Goal: Information Seeking & Learning: Find specific fact

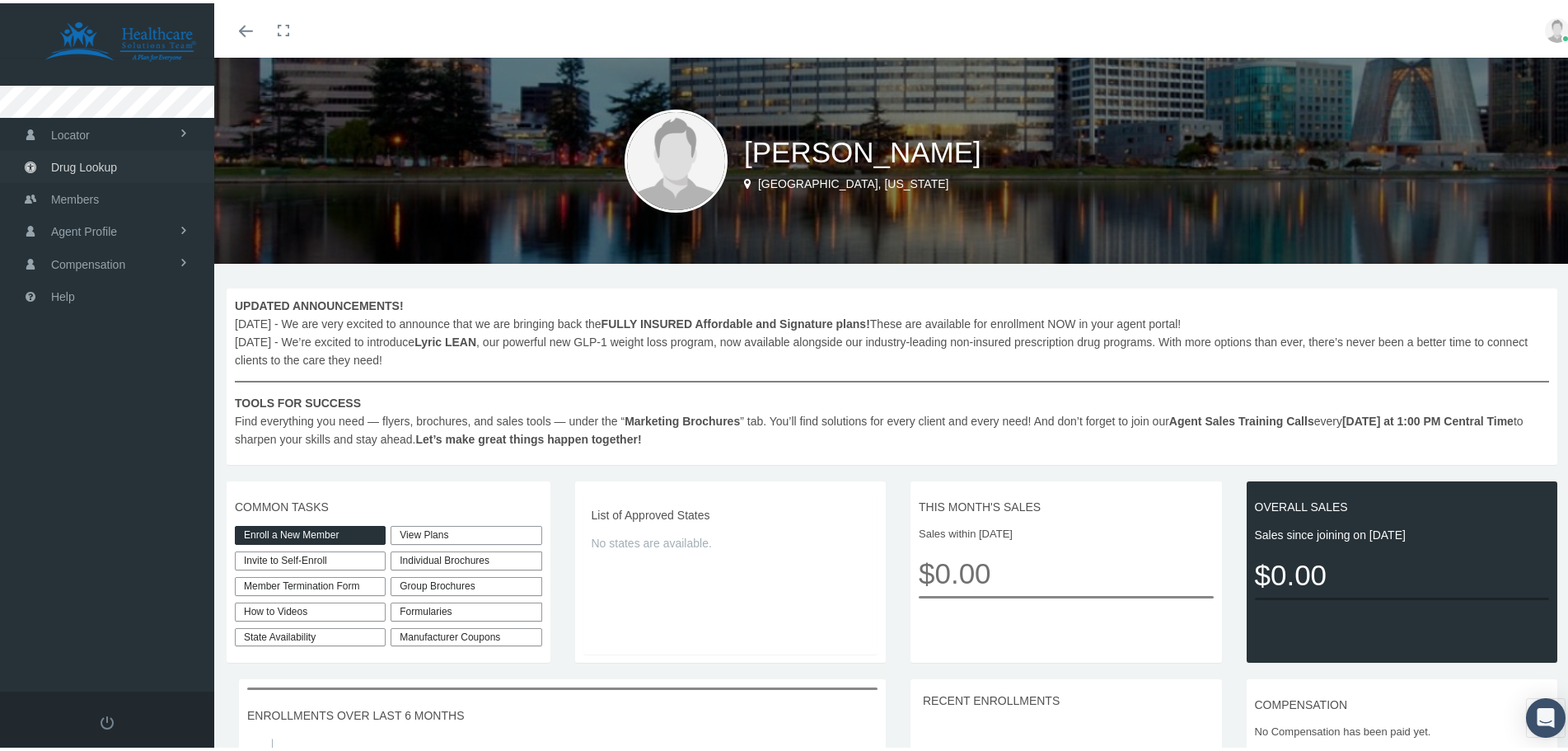
click at [111, 166] on span "Drug Lookup" at bounding box center [84, 164] width 66 height 31
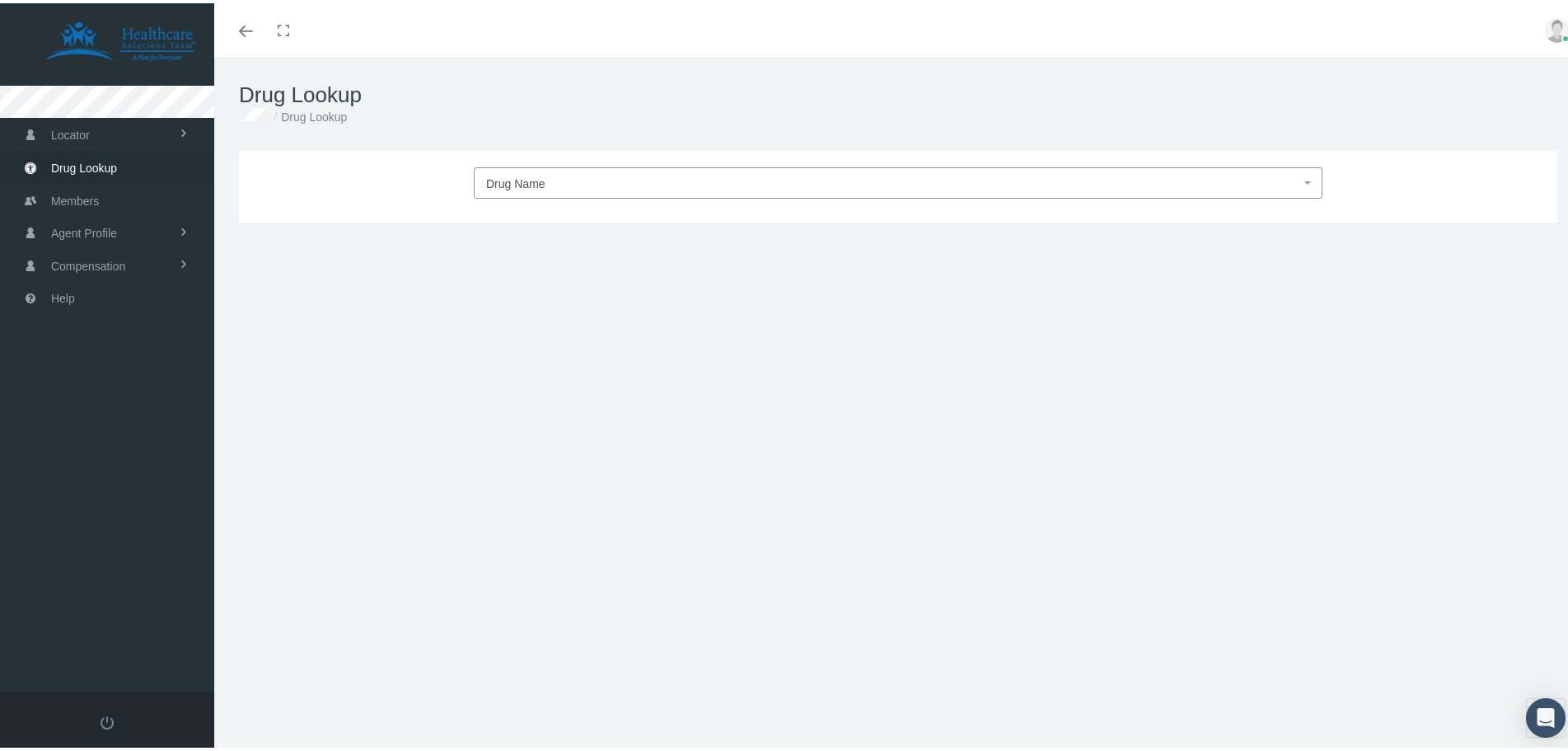
click at [526, 179] on span "Drug Name" at bounding box center [515, 181] width 60 height 13
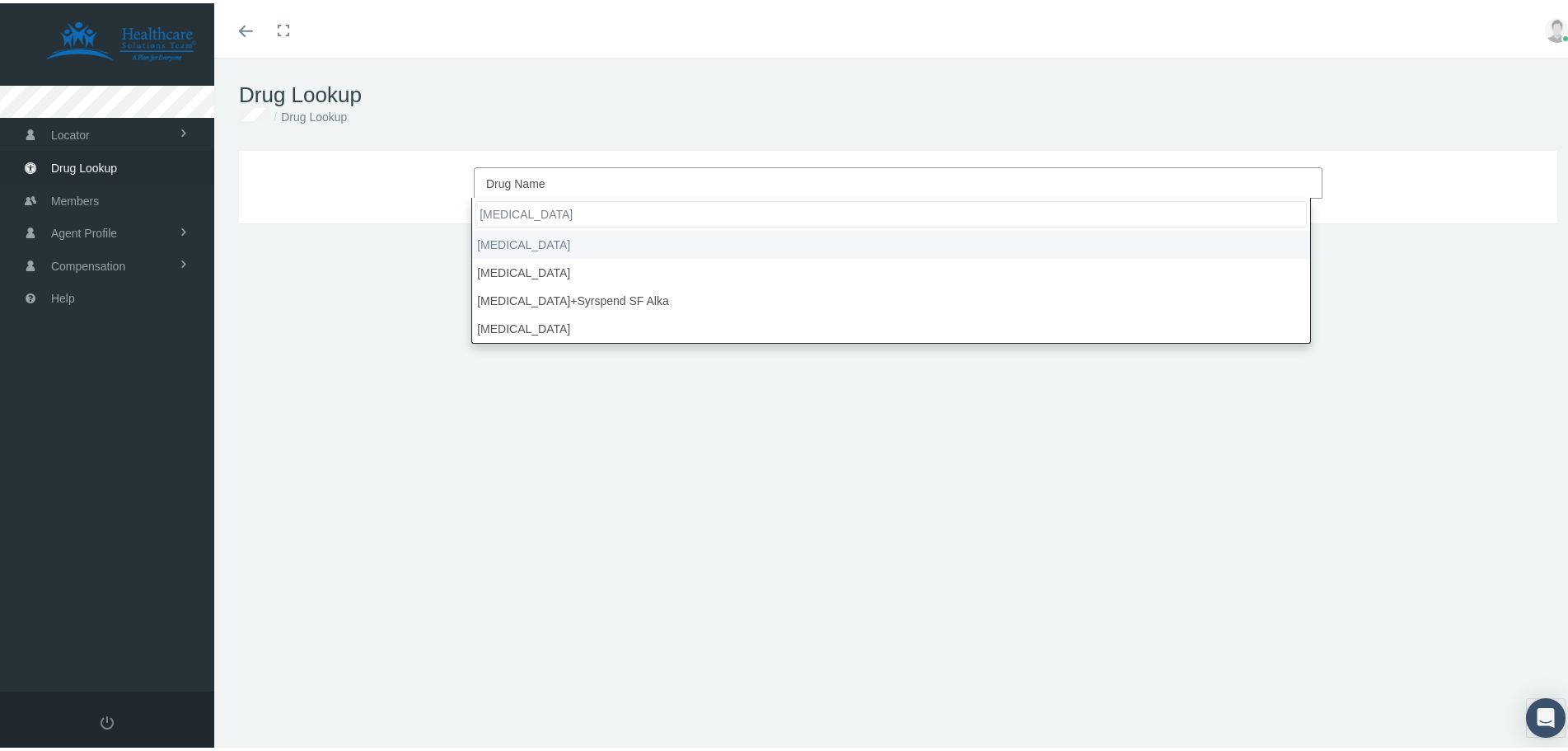
type input "[MEDICAL_DATA]"
select select "[MEDICAL_DATA]"
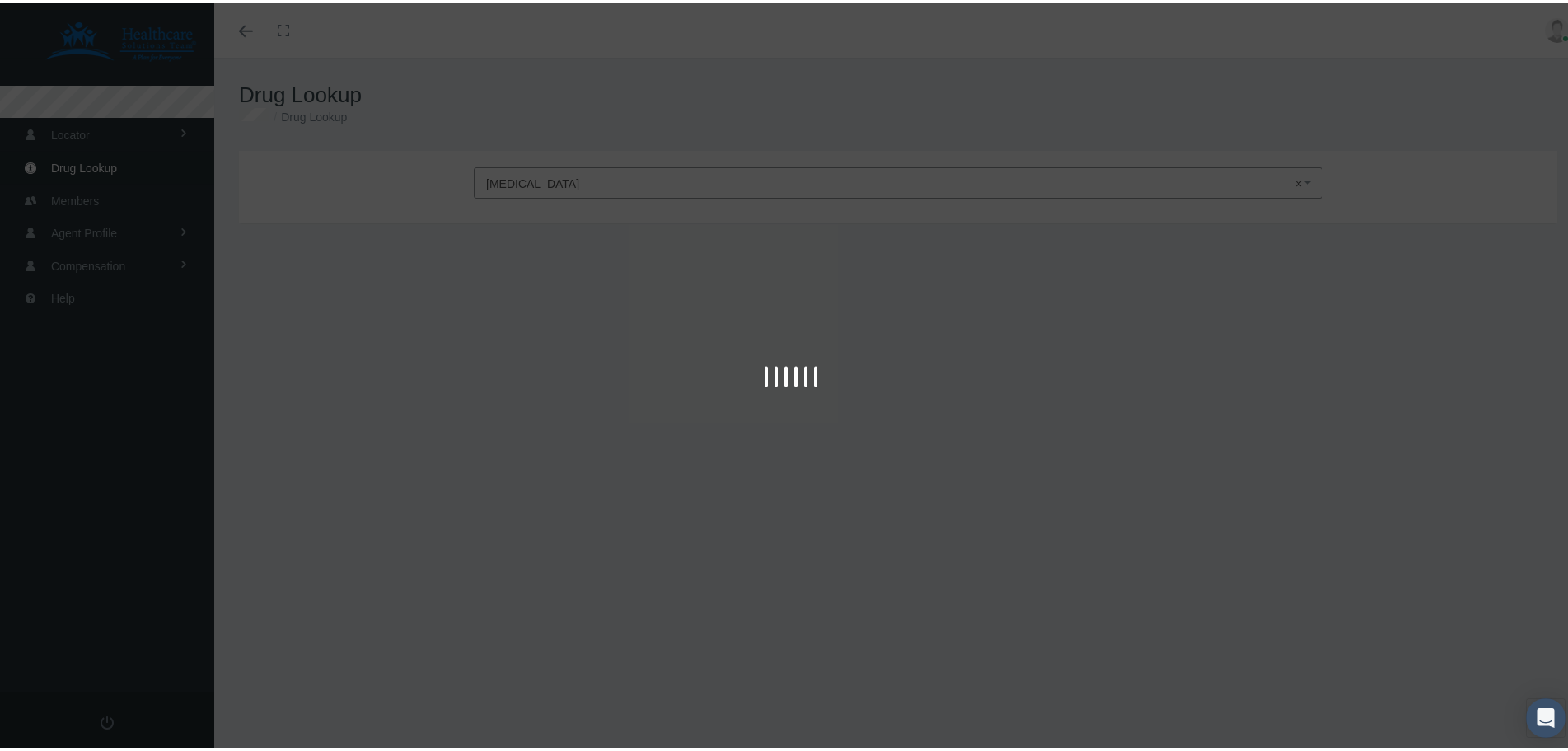
type input "30"
select select "Tablet Delayed Release"
select select "20 MG"
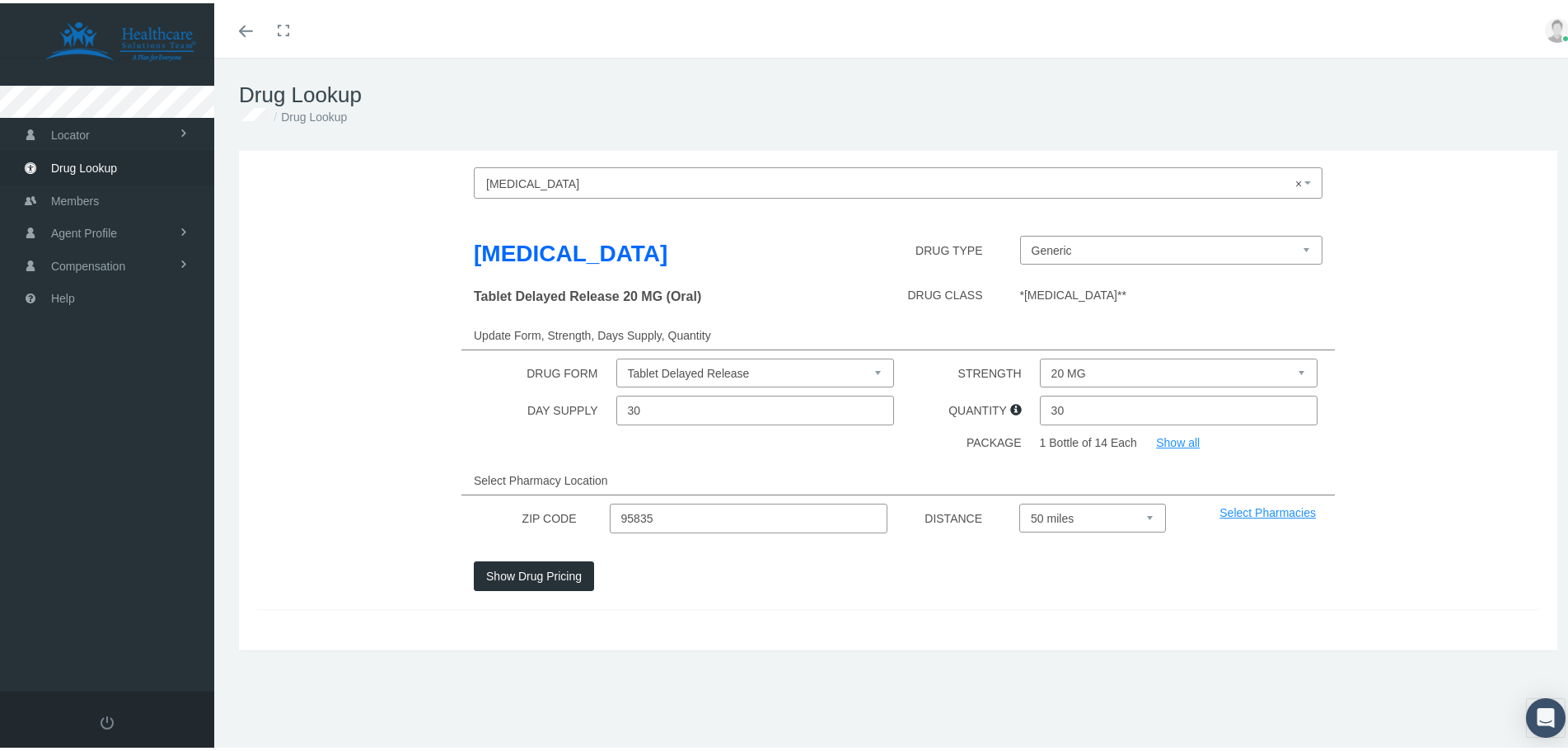
click at [525, 568] on button "Show Drug Pricing" at bounding box center [533, 572] width 120 height 29
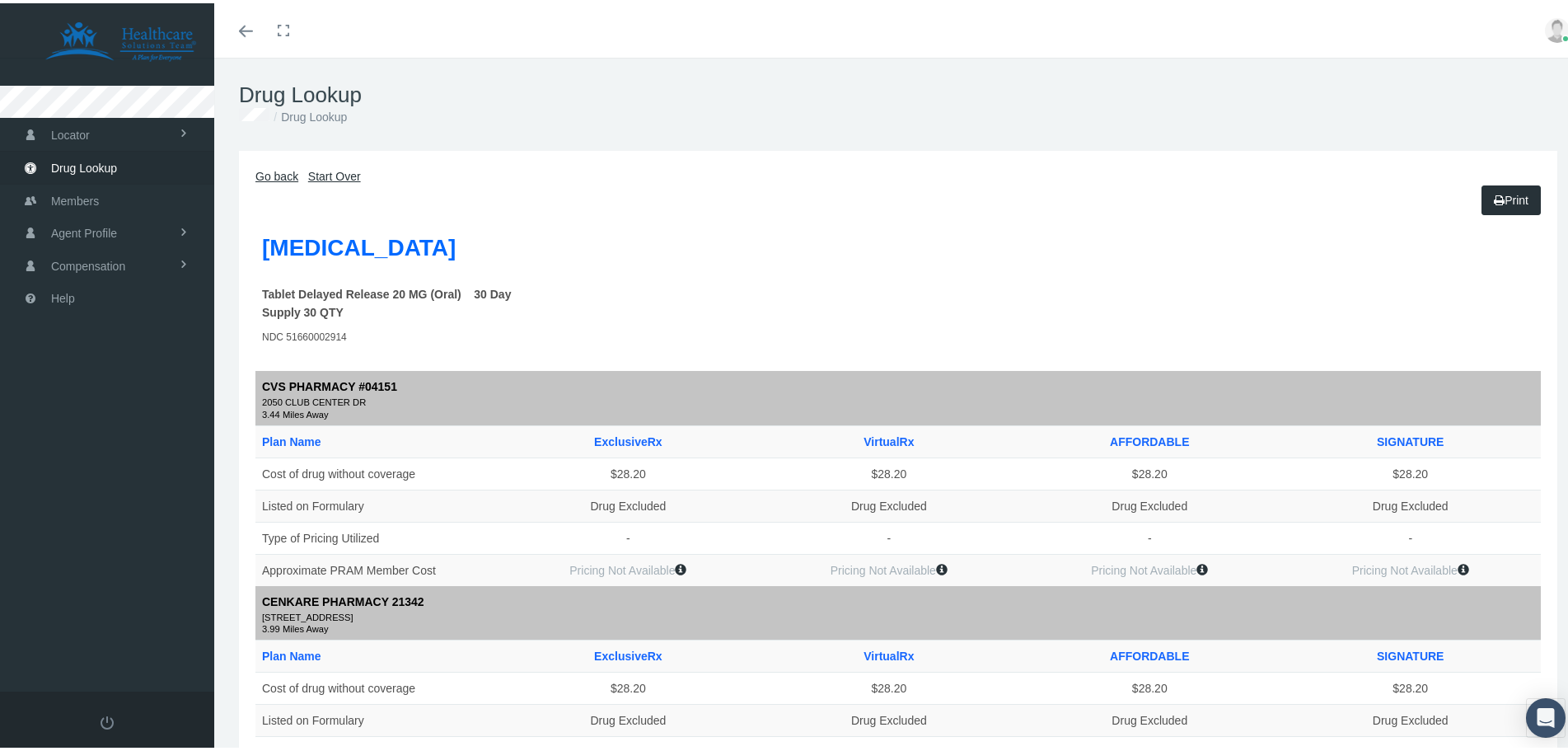
click at [269, 171] on link "Go back" at bounding box center [276, 173] width 43 height 13
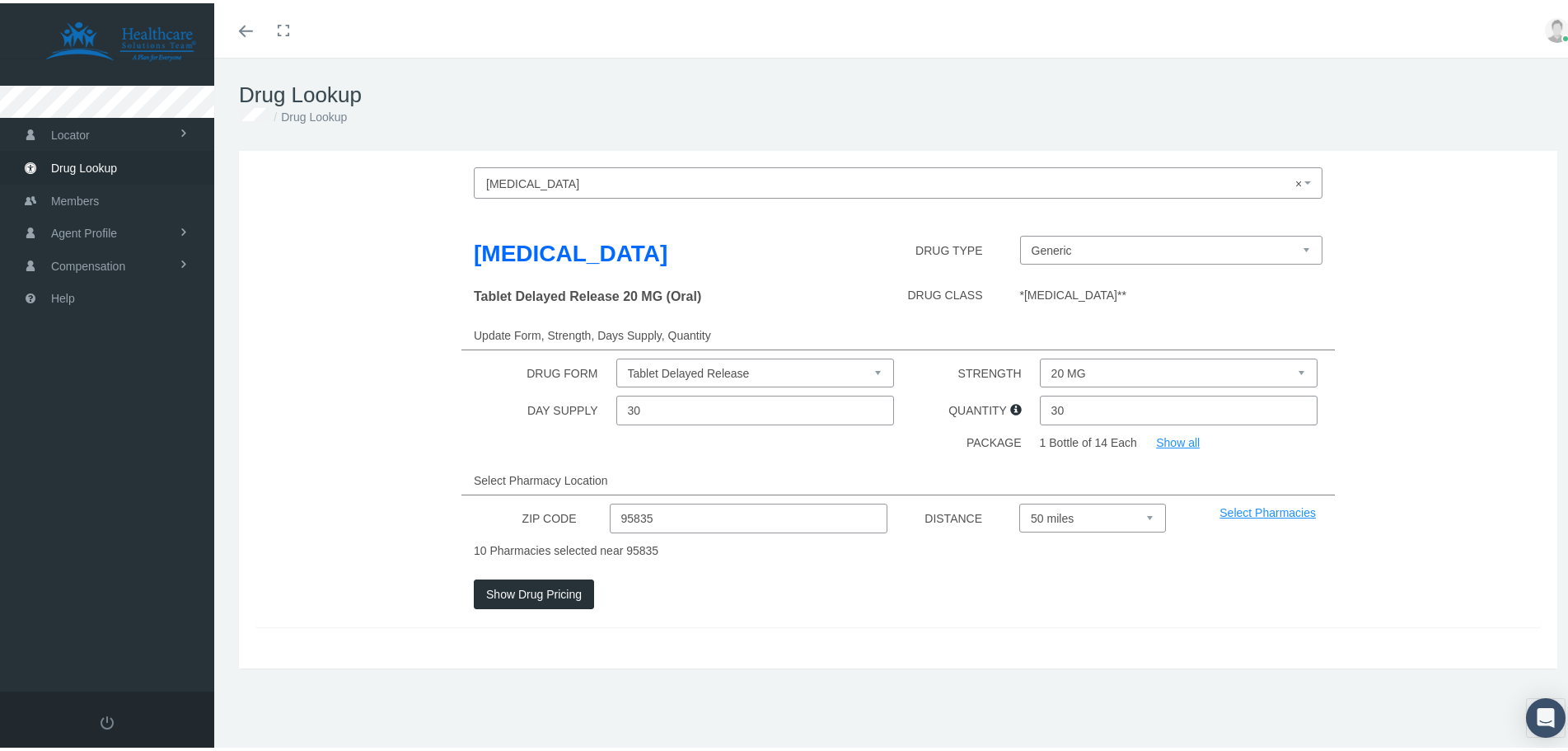
drag, startPoint x: 714, startPoint y: 516, endPoint x: 341, endPoint y: 515, distance: 373.0
click at [341, 515] on div "ZIP CODE 95835 DISTANCE Select 5 miles 10 miles 20 miles 30 miles 40 miles 50 m…" at bounding box center [897, 515] width 1310 height 29
type input "23603"
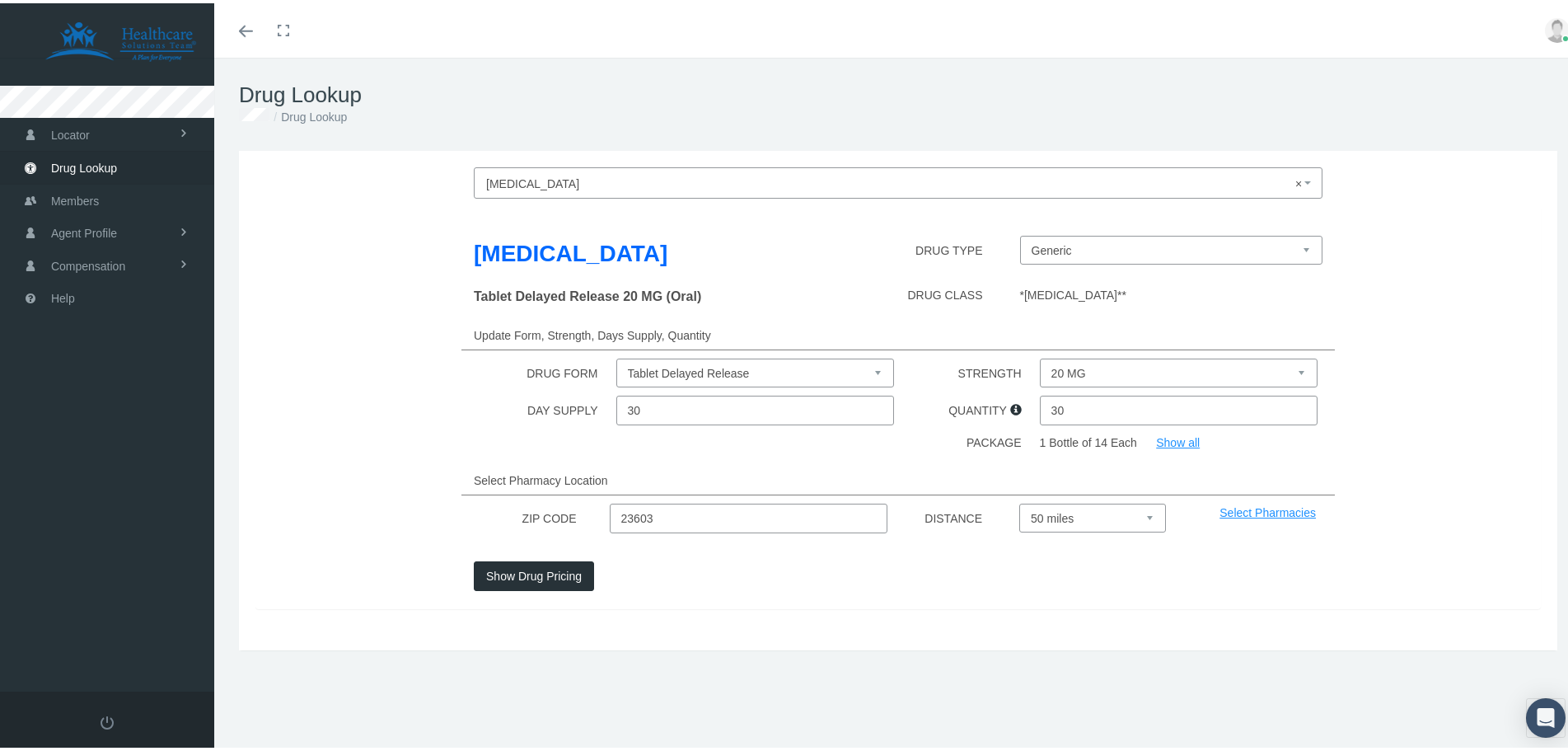
click at [523, 598] on div "Show Drug Pricing" at bounding box center [897, 582] width 1310 height 48
click at [531, 576] on button "Show Drug Pricing" at bounding box center [533, 572] width 120 height 29
